Goal: Transaction & Acquisition: Purchase product/service

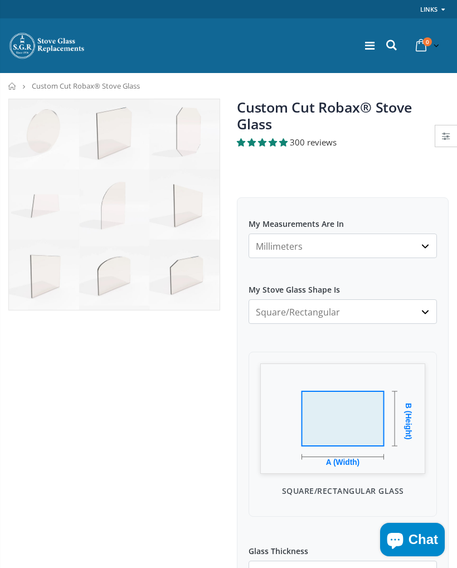
click at [182, 275] on img at bounding box center [114, 204] width 211 height 211
click at [284, 233] on select "Millimeters Centimeters Inches" at bounding box center [342, 245] width 188 height 25
click at [417, 233] on select "Millimeters Centimeters Inches" at bounding box center [342, 245] width 188 height 25
click at [421, 299] on select "Square/Rectangular Arched Half Arch Both Top Corners Cut Single Corner Cut All …" at bounding box center [342, 311] width 188 height 25
select select "both-top-corners-cut"
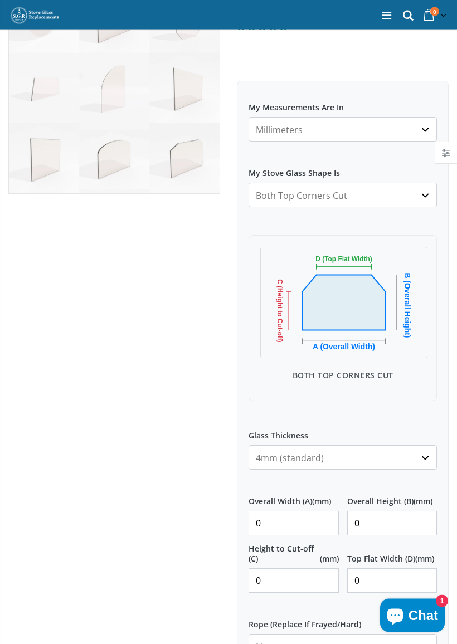
scroll to position [116, 0]
click at [286, 511] on input "0" at bounding box center [293, 523] width 90 height 25
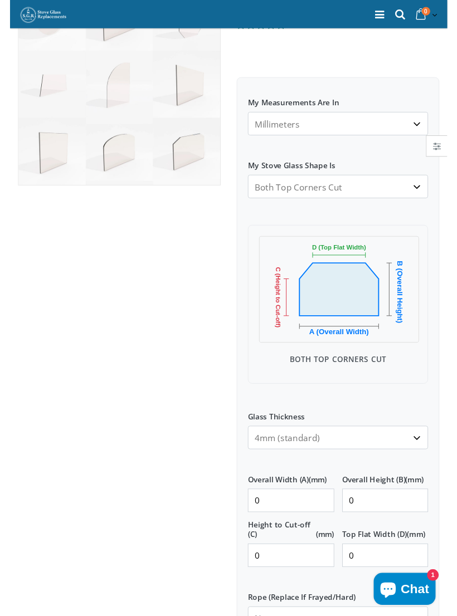
scroll to position [236, 0]
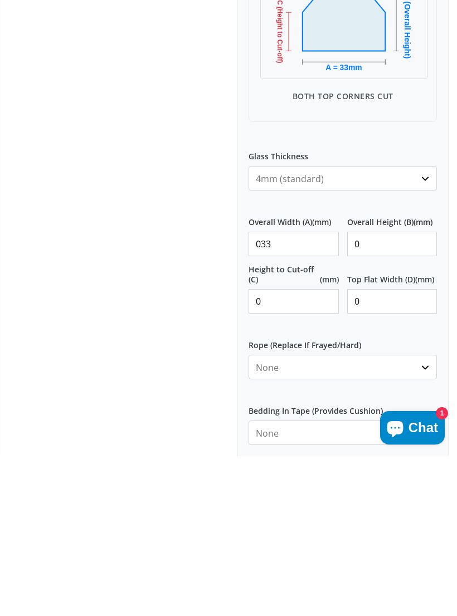
type input "0330"
click at [383, 392] on input "0" at bounding box center [392, 404] width 90 height 25
type input "0290"
click at [286, 449] on input "0" at bounding box center [293, 461] width 90 height 25
type input "0240"
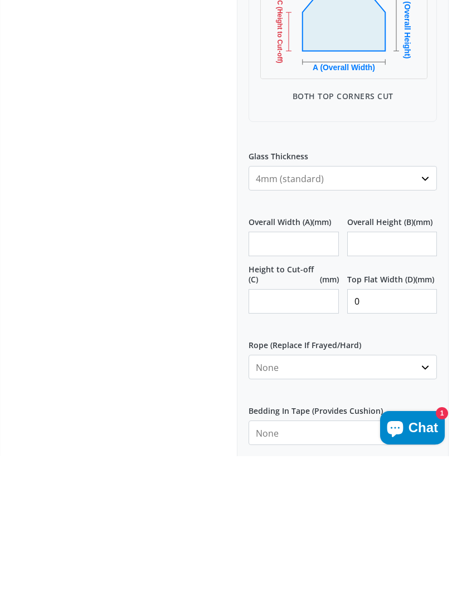
click at [375, 449] on input "0" at bounding box center [392, 461] width 90 height 25
type input "0240"
click at [423, 515] on select "None 3mm White 6mm White 8mm White 10mm White 12mm White 6mm Black 8mm Black 10…" at bounding box center [342, 527] width 188 height 25
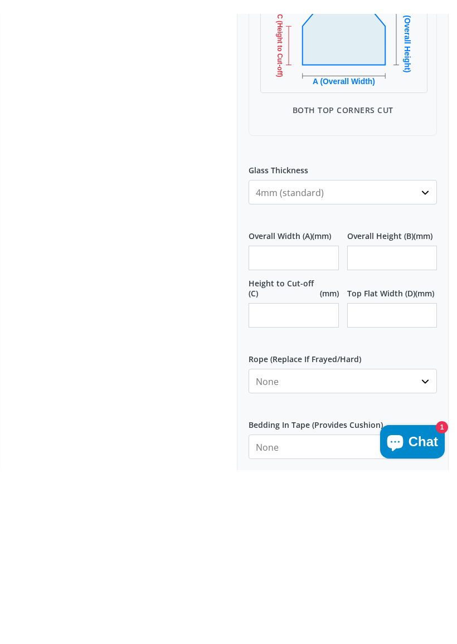
scroll to position [396, 0]
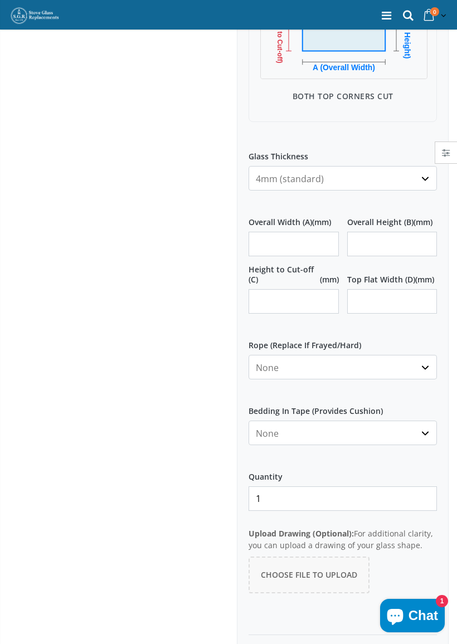
click at [123, 345] on div at bounding box center [114, 207] width 228 height 1009
click at [306, 421] on select "None Black White" at bounding box center [342, 433] width 188 height 25
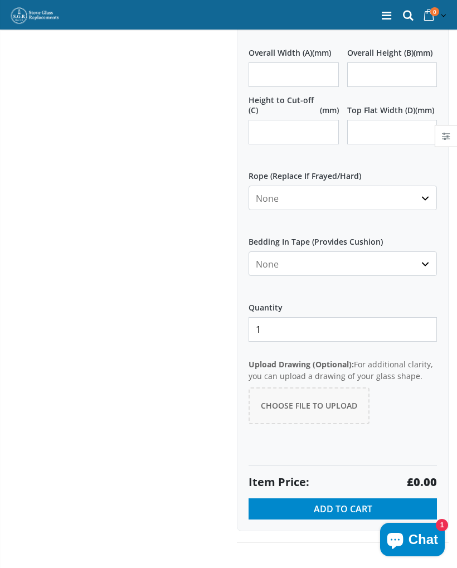
scroll to position [561, 0]
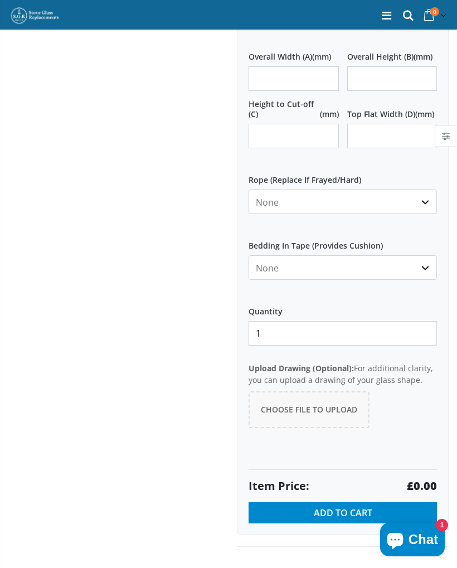
click at [422, 190] on select "None 3mm White 6mm White 8mm White 10mm White 12mm White 6mm Black 8mm Black 10…" at bounding box center [342, 201] width 188 height 25
click at [315, 255] on select "None Black White" at bounding box center [342, 267] width 188 height 25
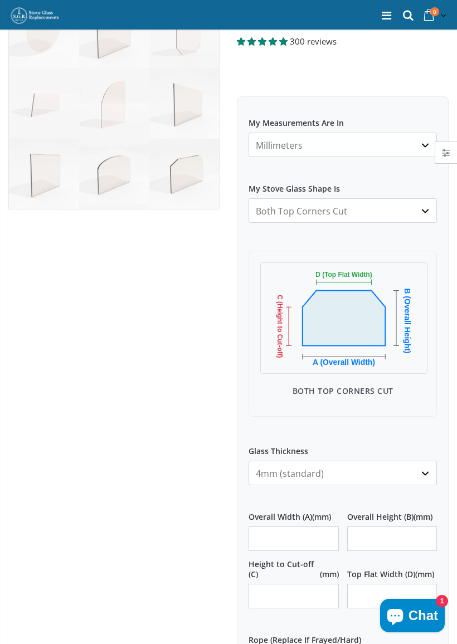
scroll to position [131, 0]
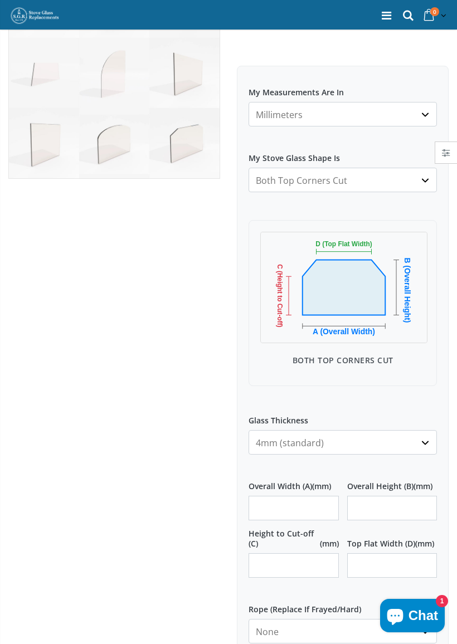
click at [420, 430] on select "4mm (standard) 5mm (gas fires with baffled flue) 3mm (For Use In Stoves With Th…" at bounding box center [342, 442] width 188 height 25
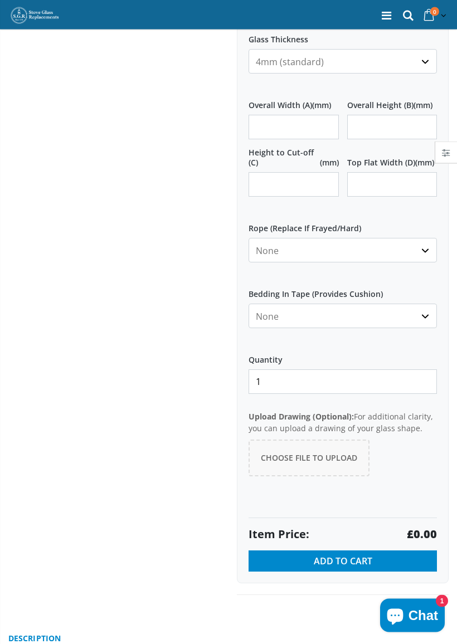
scroll to position [513, 0]
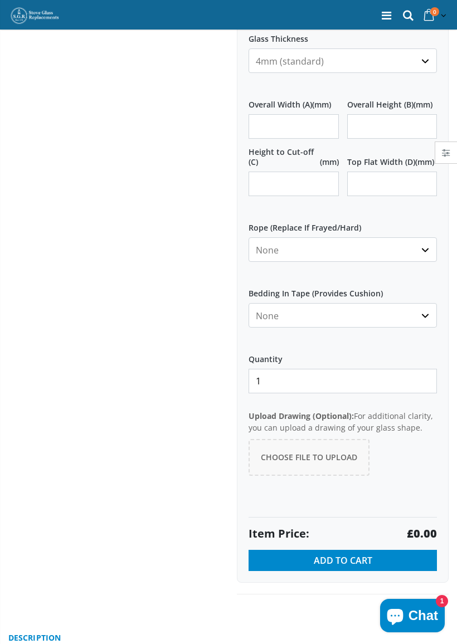
click at [336, 552] on button "Add to Cart" at bounding box center [342, 560] width 188 height 21
click at [306, 452] on span "Choose File to Upload" at bounding box center [309, 457] width 96 height 11
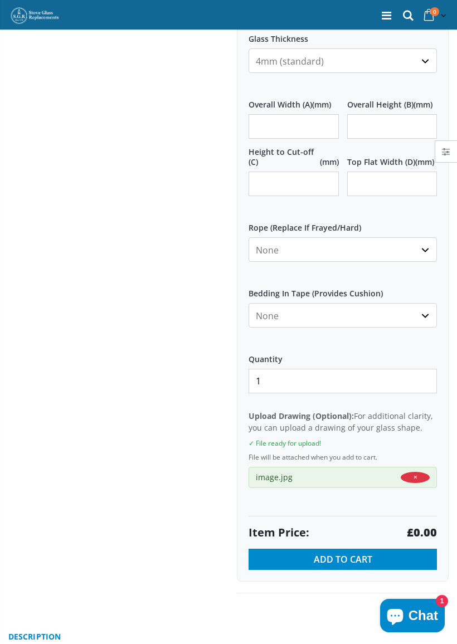
click at [353, 553] on span "Add to Cart" at bounding box center [343, 559] width 58 height 12
click at [339, 553] on span "Add to Cart" at bounding box center [343, 559] width 58 height 12
click at [420, 567] on span "Chat" at bounding box center [423, 615] width 30 height 17
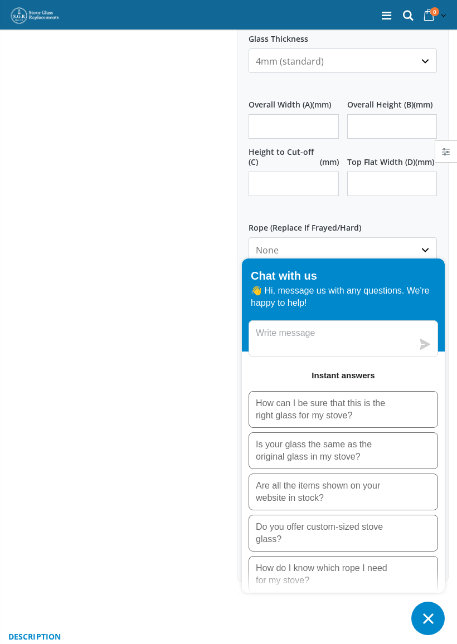
click at [430, 567] on icon "Chat window" at bounding box center [427, 618] width 17 height 17
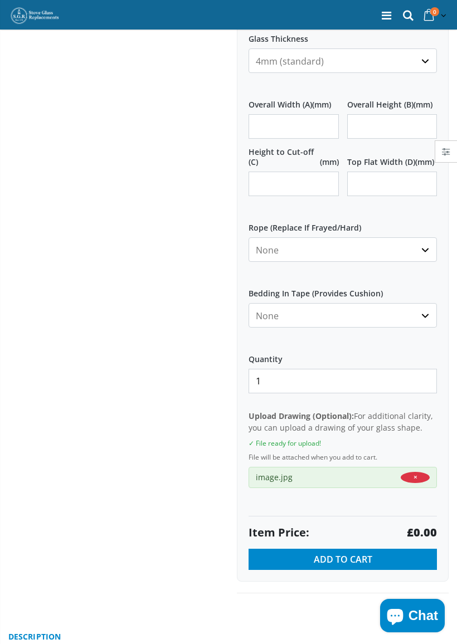
click at [339, 553] on span "Add to Cart" at bounding box center [343, 559] width 58 height 12
click at [348, 553] on span "Add to Cart" at bounding box center [343, 559] width 58 height 12
click at [411, 567] on span "Chat" at bounding box center [423, 615] width 30 height 17
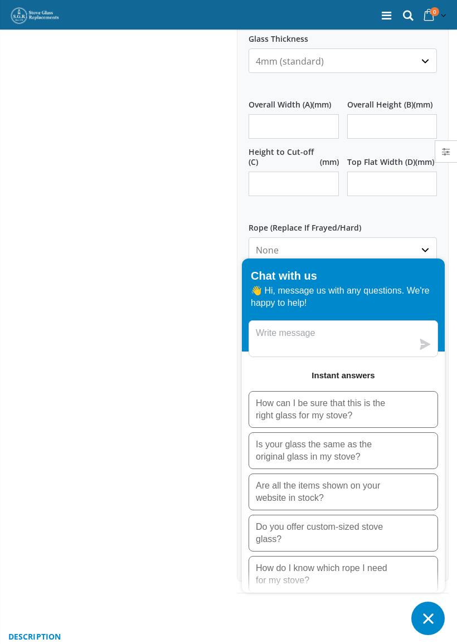
click at [423, 567] on icon "Chat window" at bounding box center [427, 618] width 17 height 17
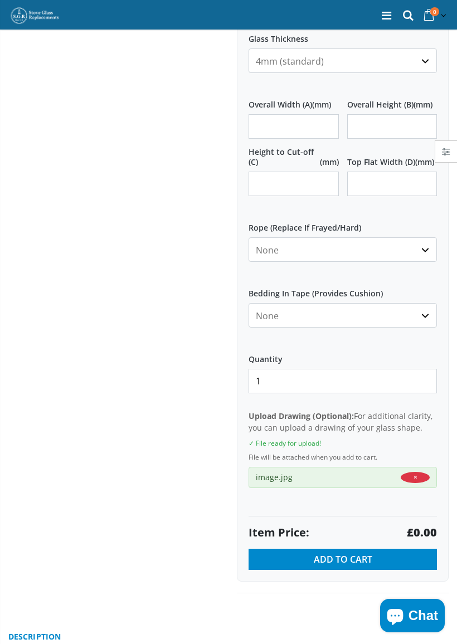
click at [324, 553] on span "Add to Cart" at bounding box center [343, 559] width 58 height 12
click at [329, 553] on span "Add to Cart" at bounding box center [343, 559] width 58 height 12
click at [328, 553] on span "Add to Cart" at bounding box center [343, 559] width 58 height 12
click at [417, 472] on button "×" at bounding box center [415, 477] width 29 height 11
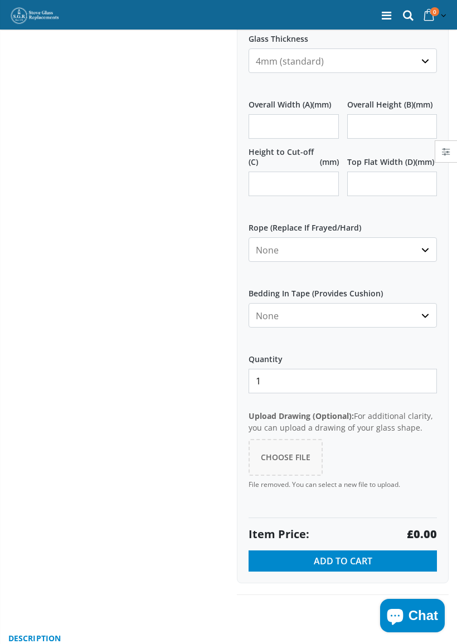
click at [358, 492] on div "My Measurements Are In Millimeters Centimeters Inches For inches, please enter …" at bounding box center [343, 133] width 212 height 899
click at [285, 452] on span "Choose File" at bounding box center [286, 457] width 50 height 11
click at [336, 555] on span "Add to Cart" at bounding box center [343, 561] width 58 height 12
click at [326, 555] on span "Add to Cart" at bounding box center [343, 561] width 58 height 12
click at [348, 555] on span "Add to Cart" at bounding box center [343, 561] width 58 height 12
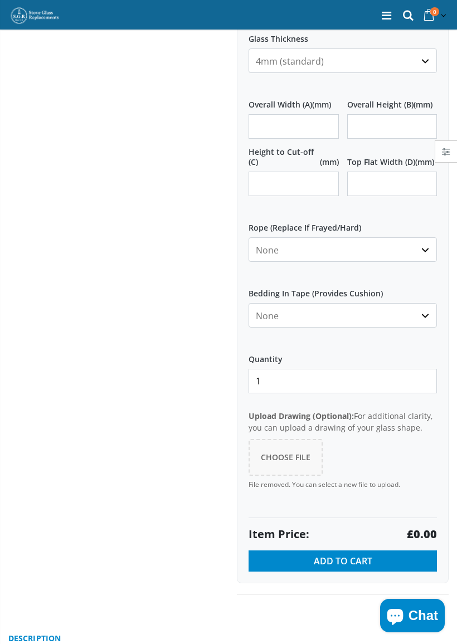
click at [301, 452] on span "Choose File" at bounding box center [286, 457] width 50 height 11
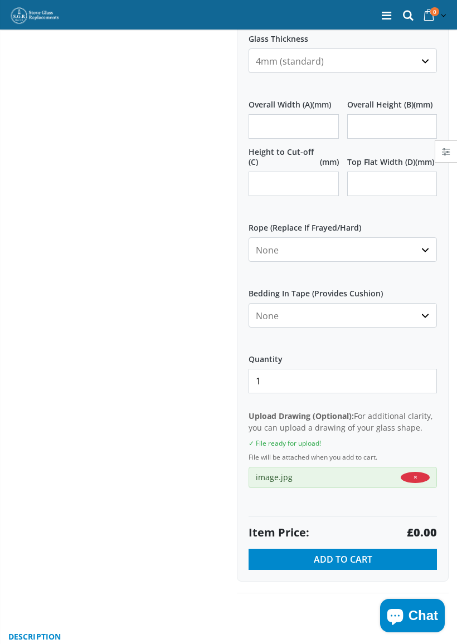
click at [340, 549] on button "Add to Cart" at bounding box center [342, 559] width 188 height 21
click at [340, 553] on span "Add to Cart" at bounding box center [343, 559] width 58 height 12
click at [355, 553] on span "Add to Cart" at bounding box center [343, 559] width 58 height 12
click at [344, 553] on span "Add to Cart" at bounding box center [343, 559] width 58 height 12
click at [340, 553] on span "Add to Cart" at bounding box center [343, 559] width 58 height 12
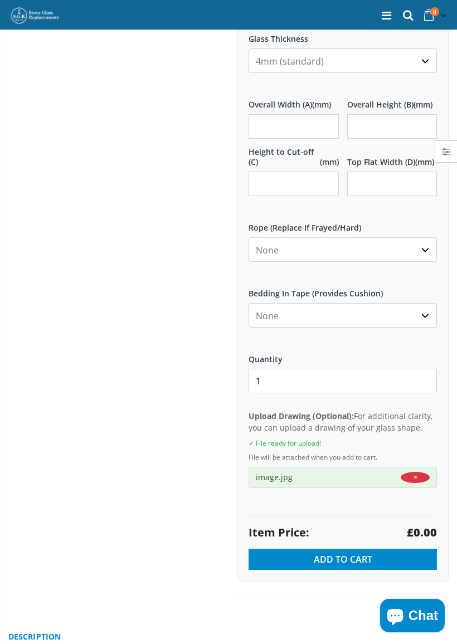
click at [350, 553] on span "Add to Cart" at bounding box center [343, 559] width 58 height 12
click at [348, 553] on span "Add to Cart" at bounding box center [343, 559] width 58 height 12
click at [431, 16] on icon at bounding box center [429, 16] width 18 height 20
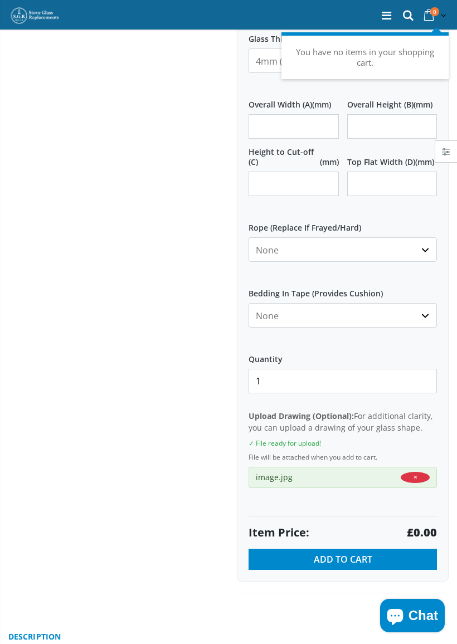
click at [331, 552] on button "Add to Cart" at bounding box center [342, 559] width 188 height 21
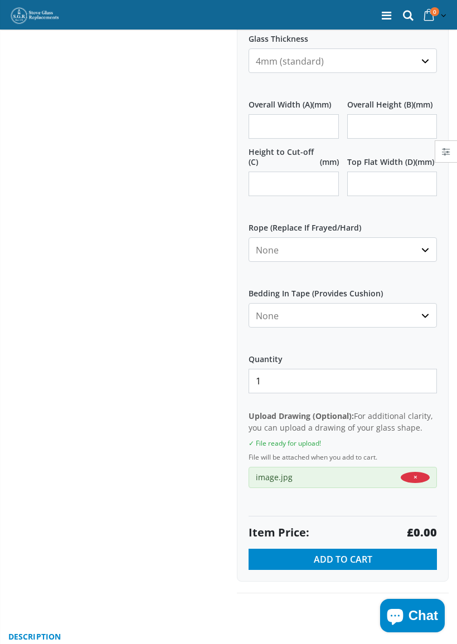
click at [338, 553] on span "Add to Cart" at bounding box center [343, 559] width 58 height 12
click at [331, 553] on span "Add to Cart" at bounding box center [343, 559] width 58 height 12
click at [335, 553] on span "Add to Cart" at bounding box center [343, 559] width 58 height 12
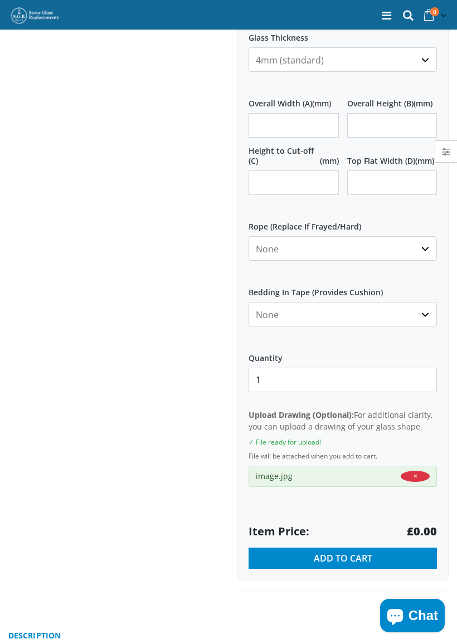
click at [414, 567] on span "Chat" at bounding box center [423, 615] width 30 height 17
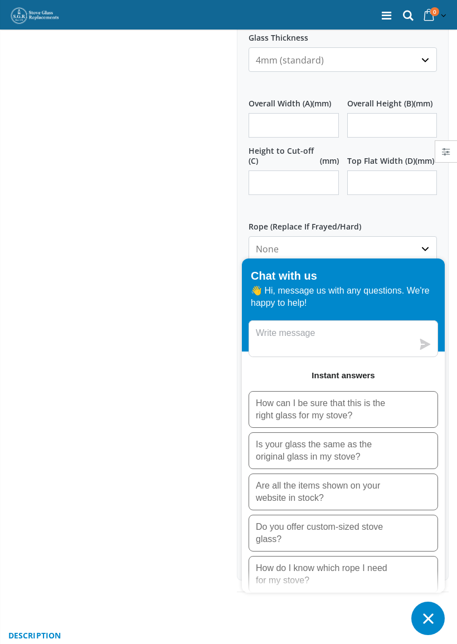
scroll to position [0, 0]
click at [422, 567] on icon "Chat window" at bounding box center [427, 618] width 17 height 17
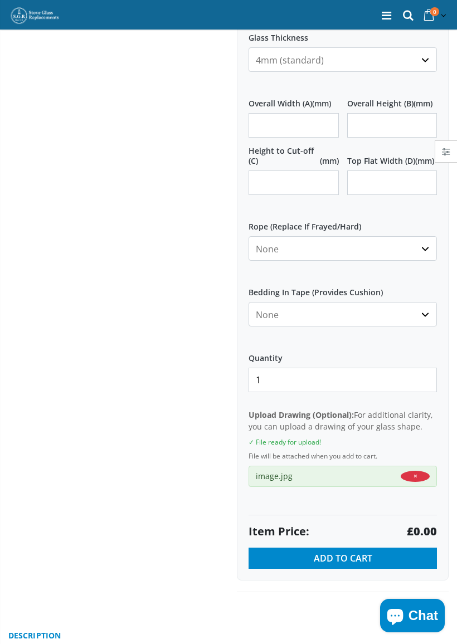
click at [334, 552] on span "Add to Cart" at bounding box center [343, 558] width 58 height 12
click at [339, 552] on span "Add to Cart" at bounding box center [343, 558] width 58 height 12
click at [325, 552] on span "Add to Cart" at bounding box center [343, 558] width 58 height 12
click at [396, 548] on button "Add to Cart" at bounding box center [342, 558] width 188 height 21
click at [332, 552] on span "Add to Cart" at bounding box center [343, 558] width 58 height 12
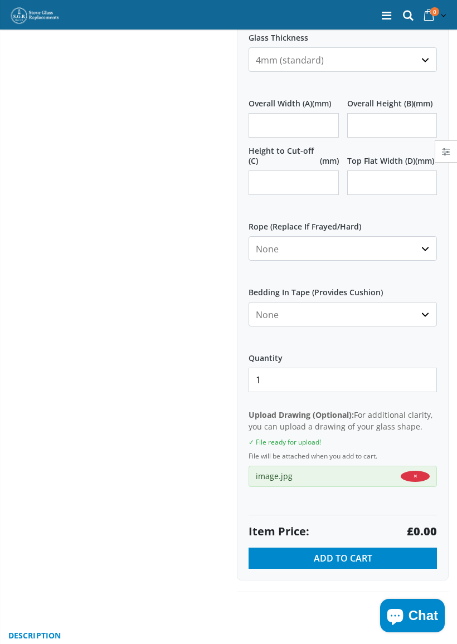
click at [336, 552] on span "Add to Cart" at bounding box center [343, 558] width 58 height 12
click at [345, 552] on span "Add to Cart" at bounding box center [343, 558] width 58 height 12
click at [336, 552] on span "Add to Cart" at bounding box center [343, 558] width 58 height 12
click at [332, 552] on span "Add to Cart" at bounding box center [343, 558] width 58 height 12
click at [368, 552] on span "Add to Cart" at bounding box center [343, 558] width 58 height 12
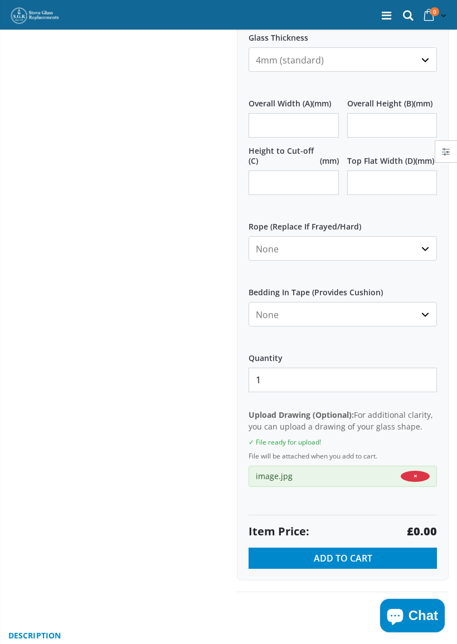
click at [292, 548] on button "Add to Cart" at bounding box center [342, 558] width 188 height 21
click at [335, 552] on span "Add to Cart" at bounding box center [343, 558] width 58 height 12
click at [421, 236] on select "None 3mm White 6mm White 8mm White 10mm White 12mm White 6mm Black 8mm Black 10…" at bounding box center [342, 248] width 188 height 25
click at [425, 303] on select "None Black White" at bounding box center [342, 314] width 188 height 25
click at [333, 548] on button "Add to Cart" at bounding box center [342, 558] width 188 height 21
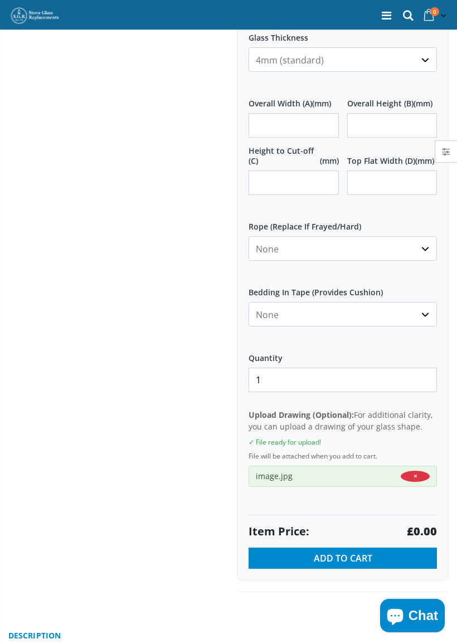
click at [341, 552] on span "Add to Cart" at bounding box center [343, 558] width 58 height 12
click at [355, 552] on span "Add to Cart" at bounding box center [343, 558] width 58 height 12
click at [342, 552] on span "Add to Cart" at bounding box center [343, 558] width 58 height 12
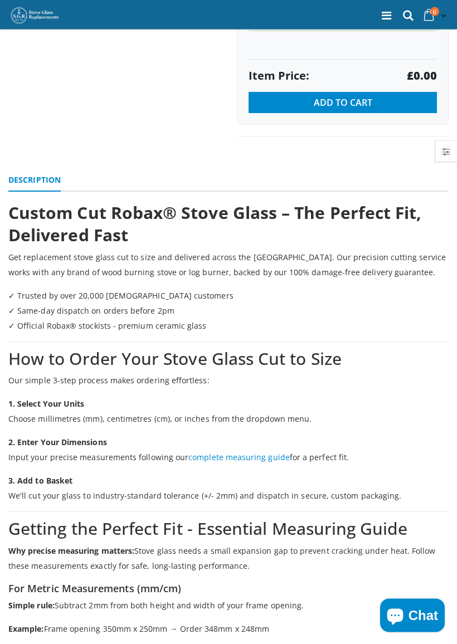
scroll to position [970, 0]
click at [333, 96] on span "Add to Cart" at bounding box center [343, 102] width 58 height 12
click at [334, 96] on span "Add to Cart" at bounding box center [343, 102] width 58 height 12
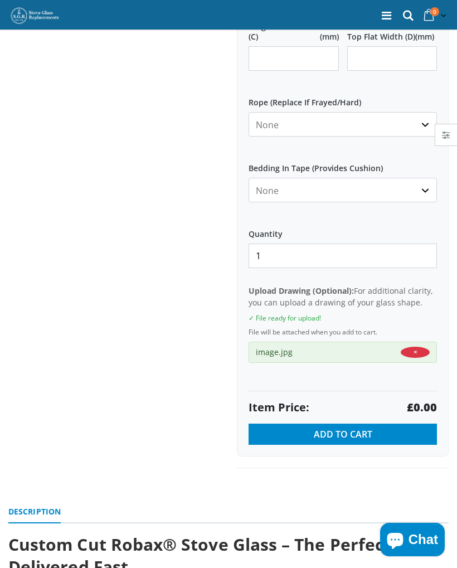
scroll to position [611, 0]
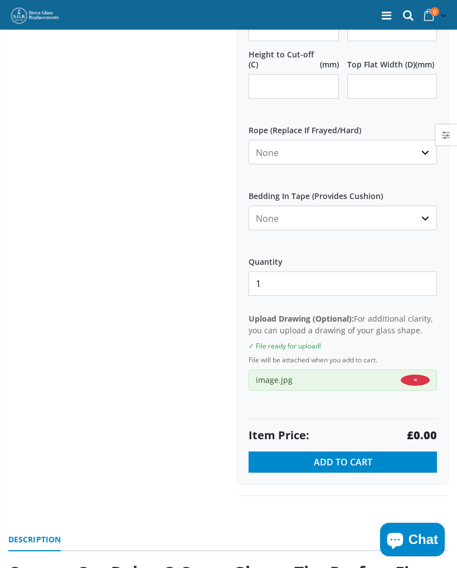
click at [339, 456] on span "Add to Cart" at bounding box center [343, 462] width 58 height 12
click at [362, 456] on span "Add to Cart" at bounding box center [343, 462] width 58 height 12
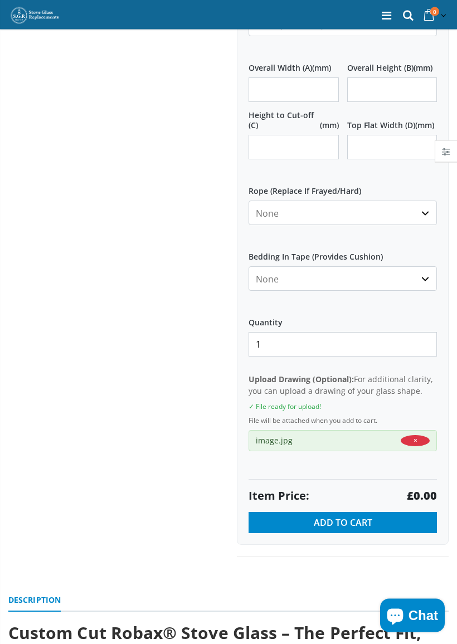
scroll to position [550, 0]
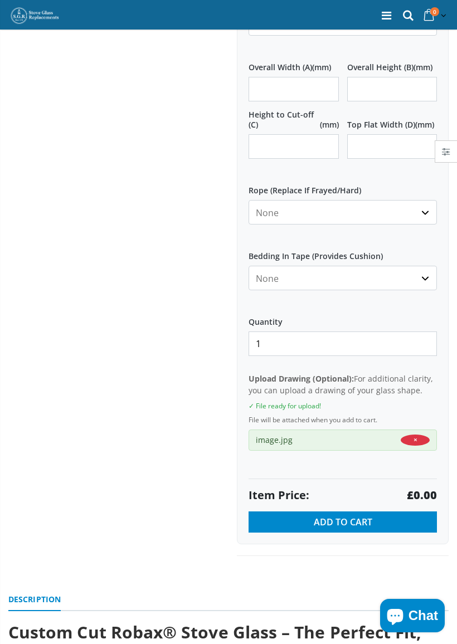
click at [356, 516] on span "Add to Cart" at bounding box center [343, 522] width 58 height 12
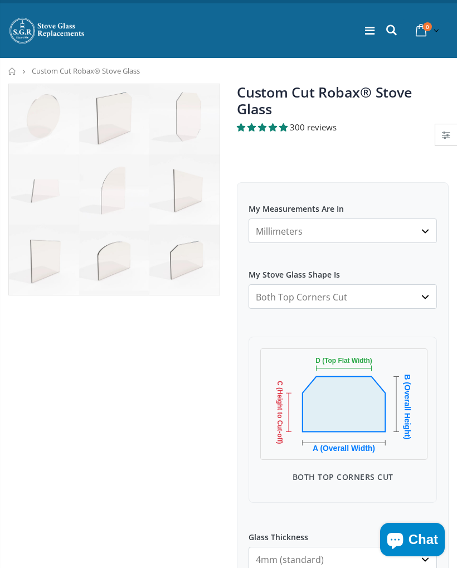
scroll to position [0, 0]
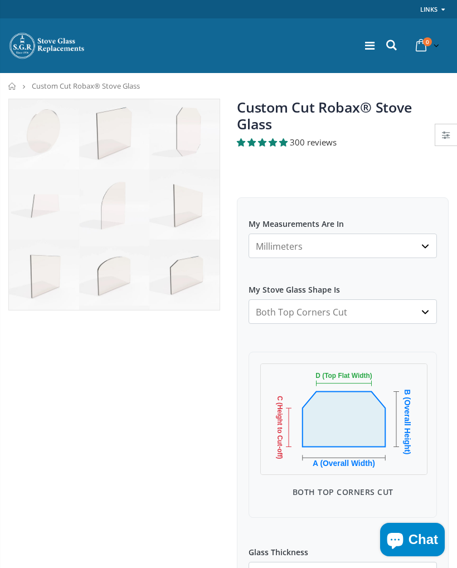
click at [413, 299] on select "Square/Rectangular Arched Half Arch Both Top Corners Cut Single Corner Cut All …" at bounding box center [342, 311] width 188 height 25
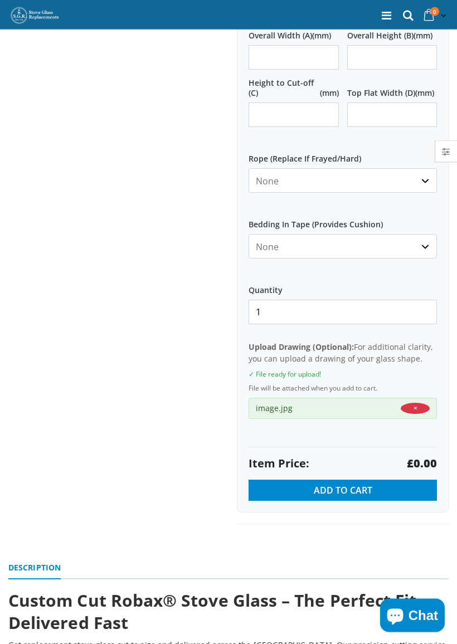
scroll to position [584, 0]
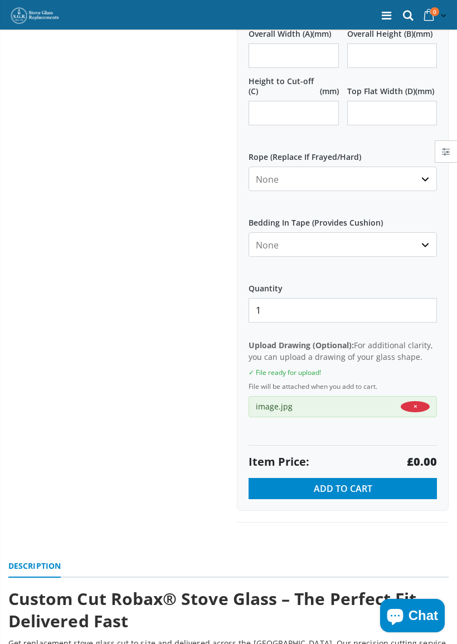
click at [357, 482] on span "Add to Cart" at bounding box center [343, 488] width 58 height 12
click at [452, 475] on div "Custom Cut Robax® Stove Glass 300 reviews Pool Type Pool #1 Pool #2 Pool #3 Poo…" at bounding box center [342, 19] width 228 height 1008
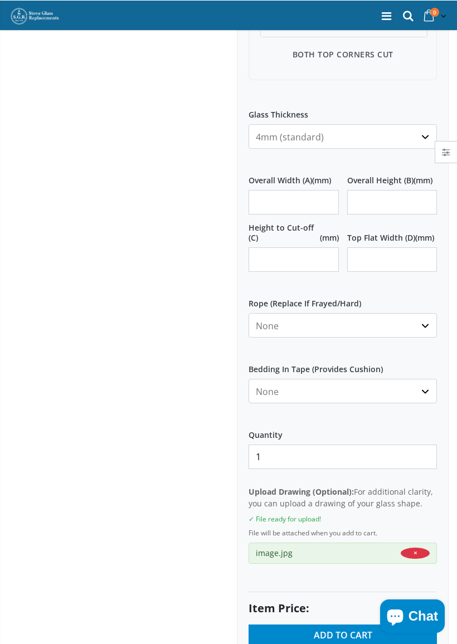
click at [392, 313] on select "None 3mm White 6mm White 8mm White 10mm White 12mm White 6mm Black 8mm Black 10…" at bounding box center [342, 325] width 188 height 25
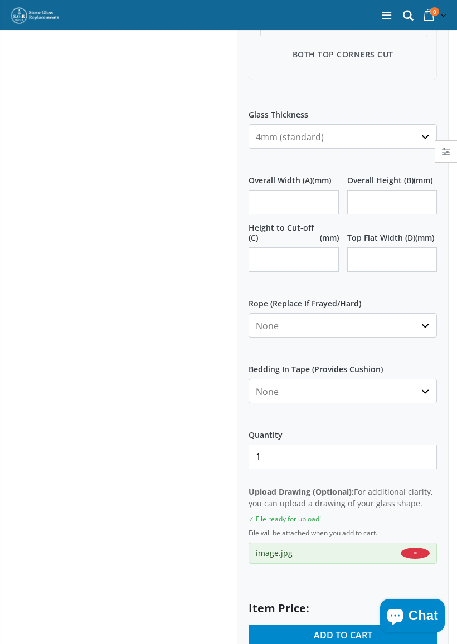
select select "3mm-white"
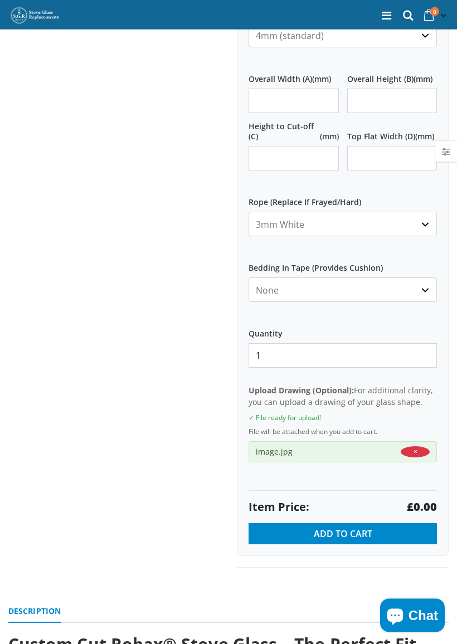
scroll to position [539, 0]
click at [389, 277] on select "None Black White" at bounding box center [342, 289] width 188 height 25
select select "black"
click at [359, 528] on span "Add to Cart" at bounding box center [343, 534] width 58 height 12
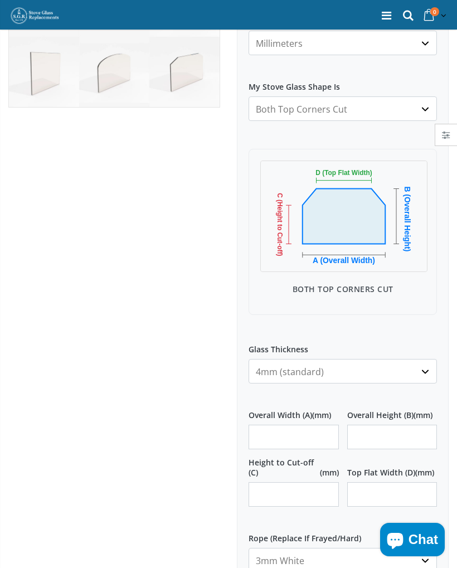
scroll to position [201, 0]
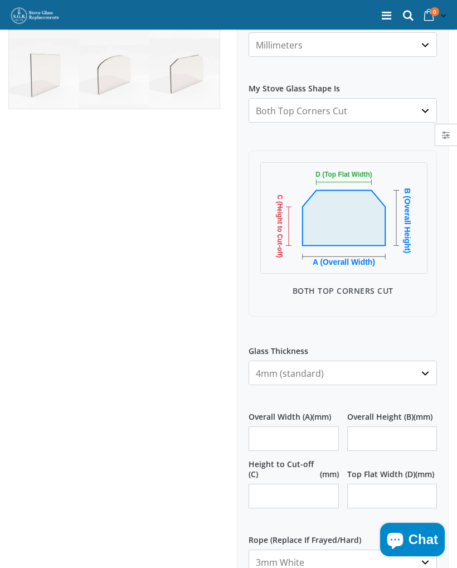
click at [396, 360] on select "4mm (standard) 5mm (gas fires with baffled flue) 3mm (For Use In Stoves With Th…" at bounding box center [342, 372] width 188 height 25
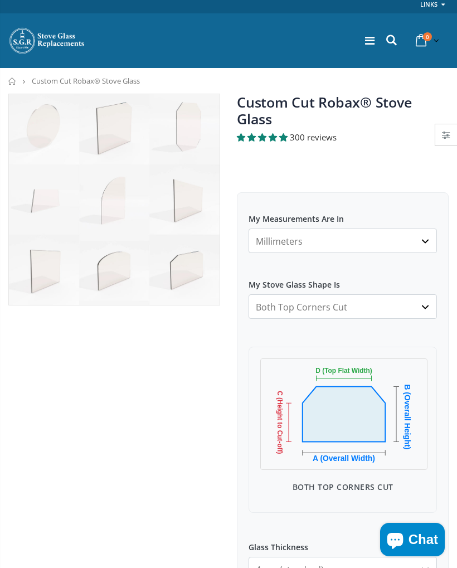
scroll to position [0, 0]
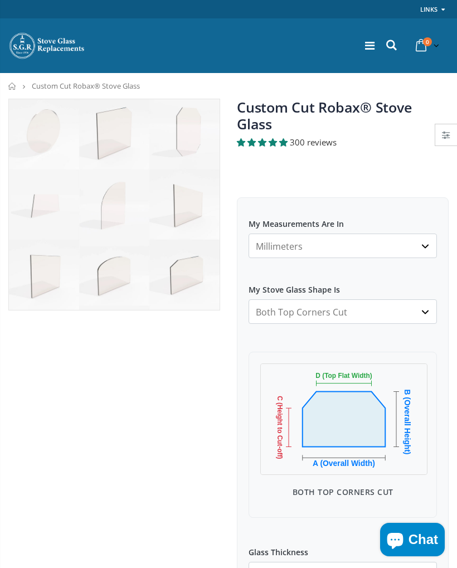
click at [417, 233] on select "Millimeters Centimeters Inches" at bounding box center [342, 245] width 188 height 25
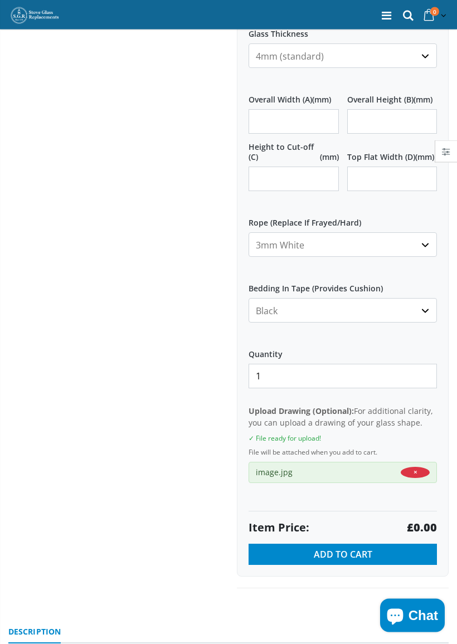
scroll to position [510, 0]
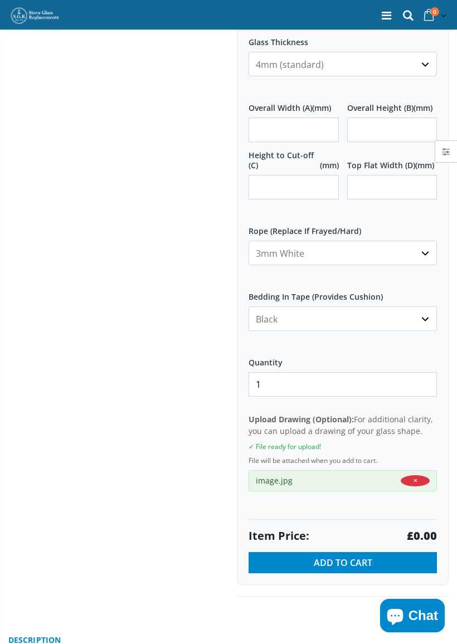
click at [411, 242] on select "None 3mm White 6mm White 8mm White 10mm White 12mm White 6mm Black 8mm Black 10…" at bounding box center [342, 253] width 188 height 25
select select "none"
click at [367, 306] on select "None Black White" at bounding box center [342, 318] width 188 height 25
select select "none"
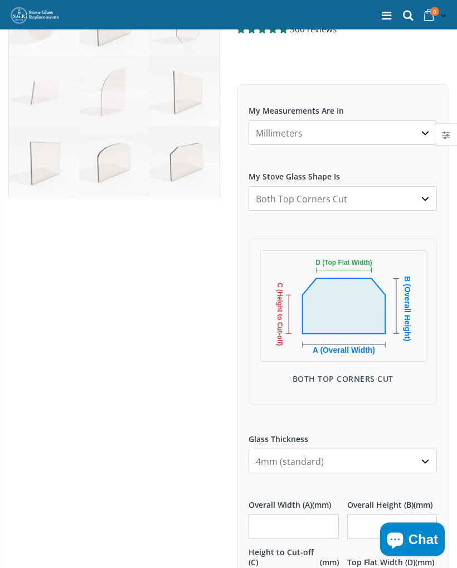
scroll to position [105, 0]
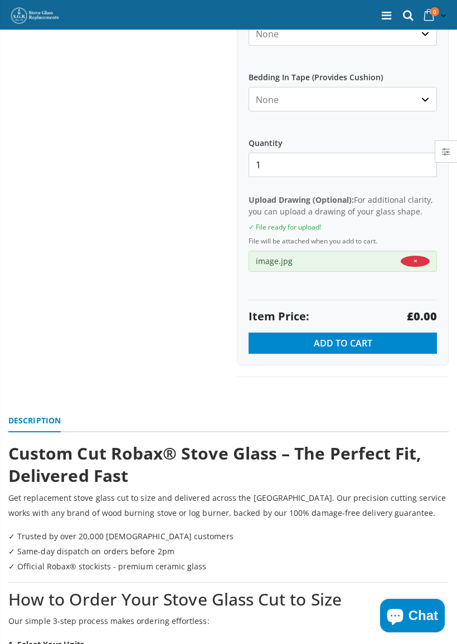
click at [401, 333] on button "Add to Cart" at bounding box center [342, 343] width 188 height 21
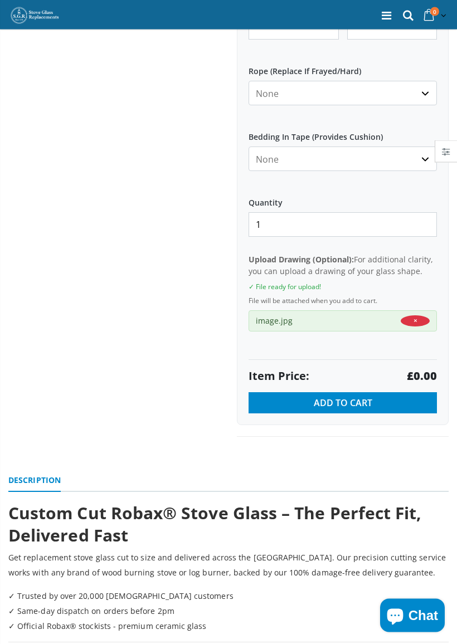
scroll to position [672, 0]
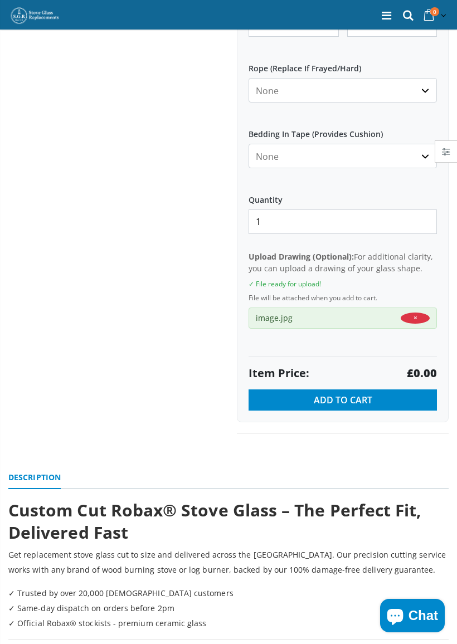
click at [373, 389] on button "Add to Cart" at bounding box center [342, 399] width 188 height 21
click at [374, 389] on button "Add to Cart" at bounding box center [342, 399] width 188 height 21
click at [375, 389] on button "Add to Cart" at bounding box center [342, 399] width 188 height 21
click at [409, 567] on span "Chat" at bounding box center [423, 615] width 30 height 17
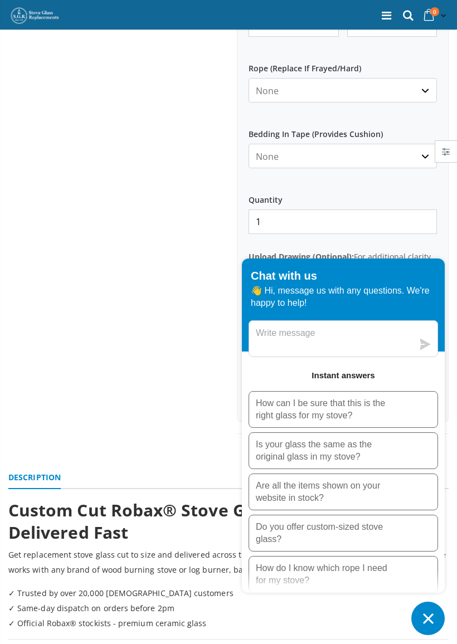
scroll to position [0, 0]
click at [362, 339] on textarea "Message us" at bounding box center [331, 339] width 164 height 36
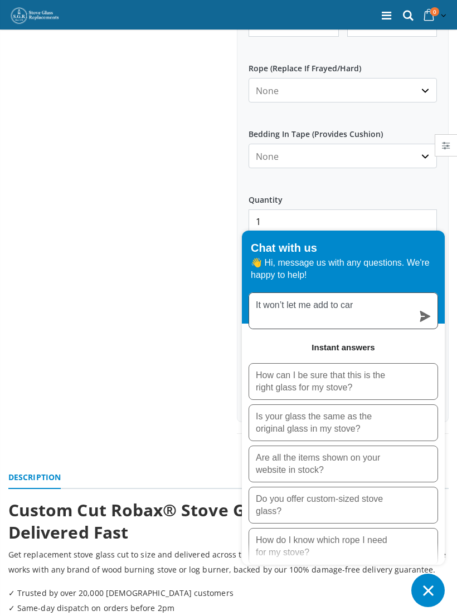
type textarea "It won’t let me add to cart"
click at [427, 315] on icon "submit" at bounding box center [424, 316] width 11 height 11
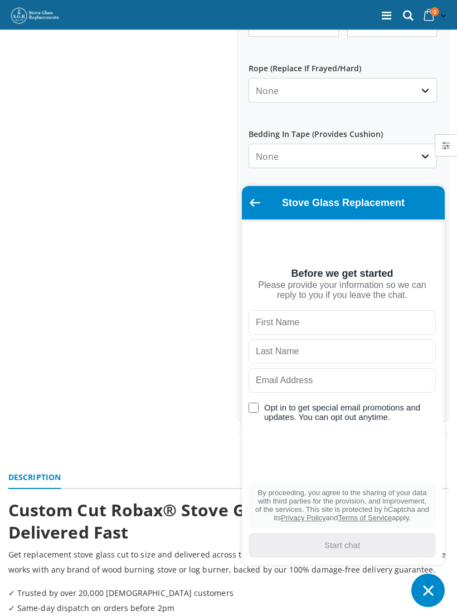
click at [253, 211] on div "Stove Glass Replacement" at bounding box center [342, 203] width 189 height 20
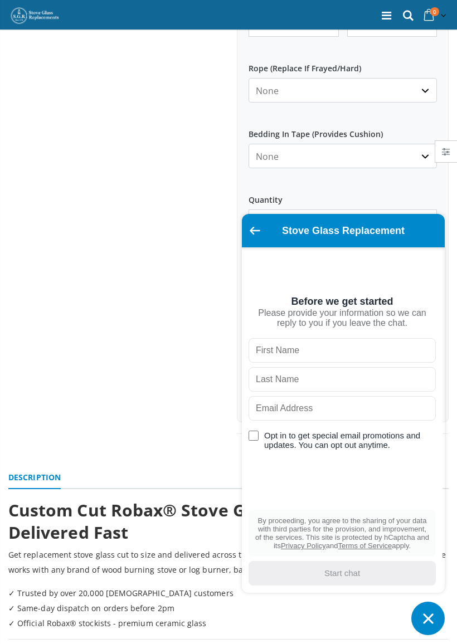
click at [265, 225] on div "Stove Glass Replacement" at bounding box center [342, 231] width 189 height 20
click at [249, 233] on div "Stove Glass Replacement" at bounding box center [342, 231] width 189 height 20
click at [262, 226] on div "Stove Glass Replacement" at bounding box center [342, 231] width 189 height 20
click at [261, 238] on div "Stove Glass Replacement" at bounding box center [342, 231] width 189 height 20
click at [256, 237] on div "Stove Glass Replacement" at bounding box center [342, 231] width 189 height 20
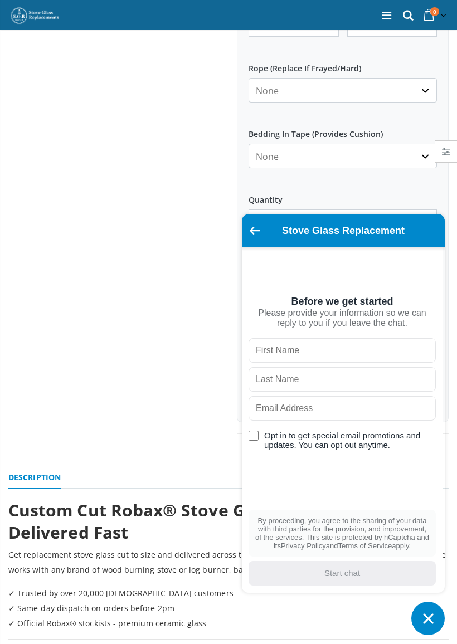
click at [432, 567] on icon "Chat window" at bounding box center [427, 618] width 17 height 17
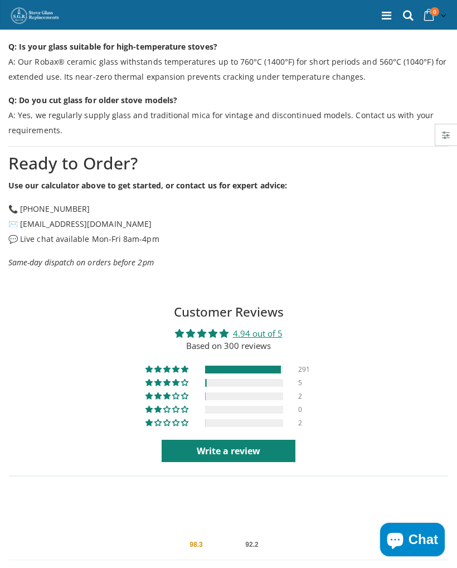
scroll to position [2164, 0]
